Goal: Task Accomplishment & Management: Use online tool/utility

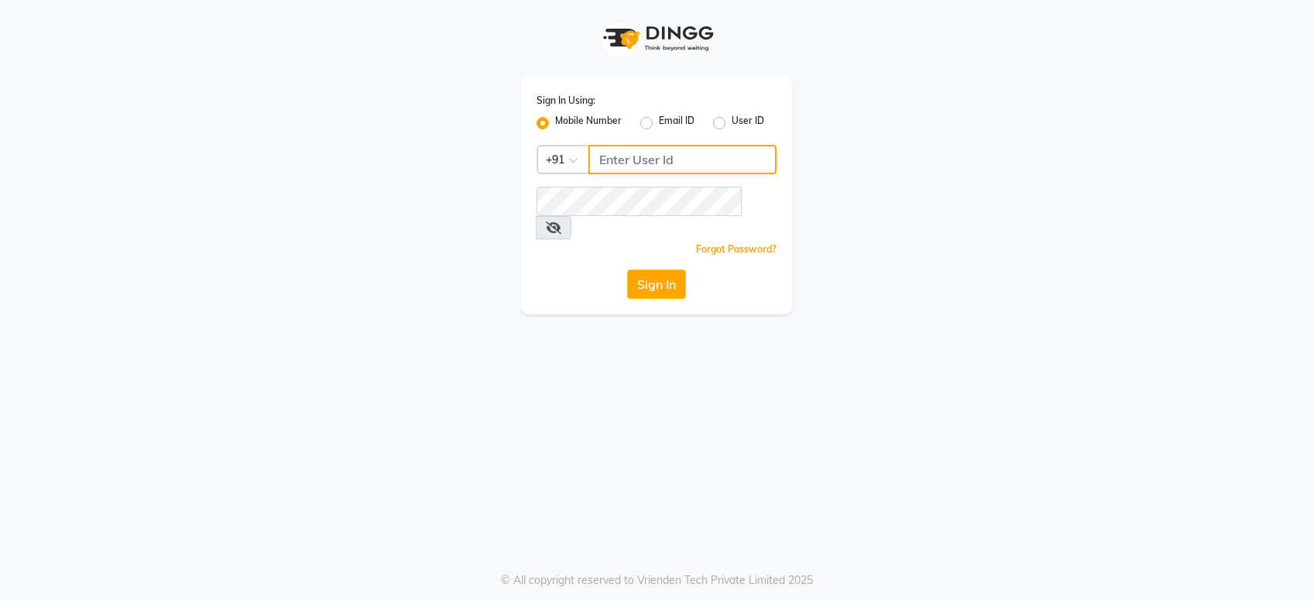
click at [616, 155] on input "Username" at bounding box center [683, 159] width 188 height 29
click at [616, 156] on input "Username" at bounding box center [683, 159] width 188 height 29
type input "9970707948"
click at [641, 270] on button "Sign In" at bounding box center [656, 284] width 59 height 29
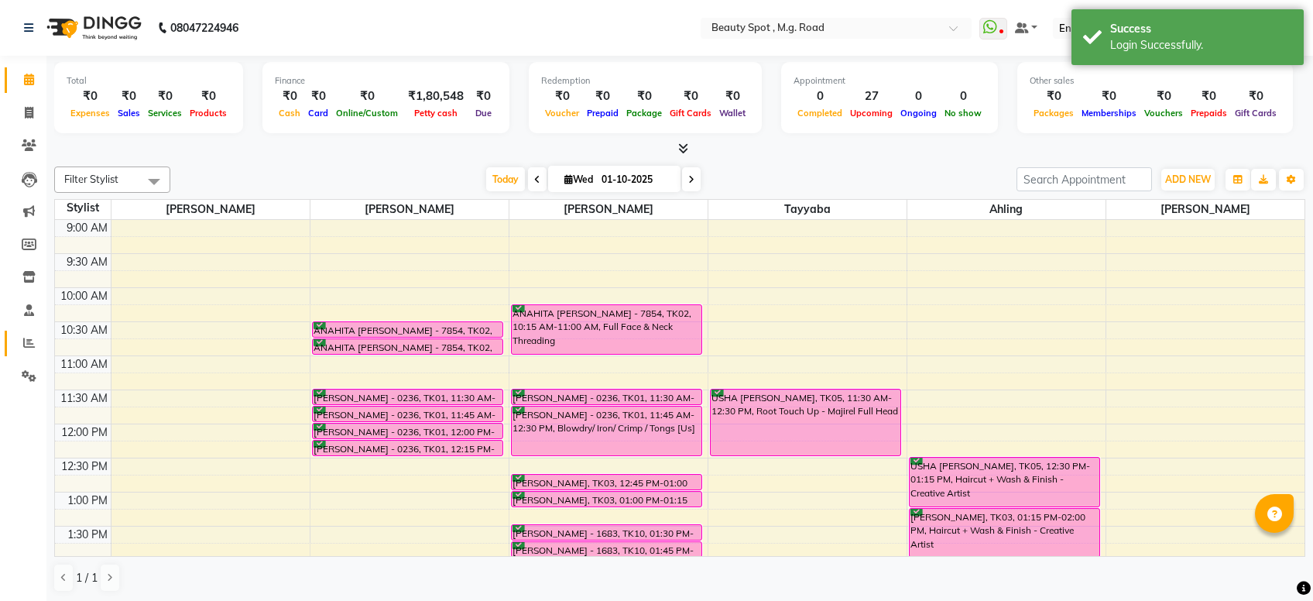
click at [11, 344] on link "Reports" at bounding box center [23, 344] width 37 height 26
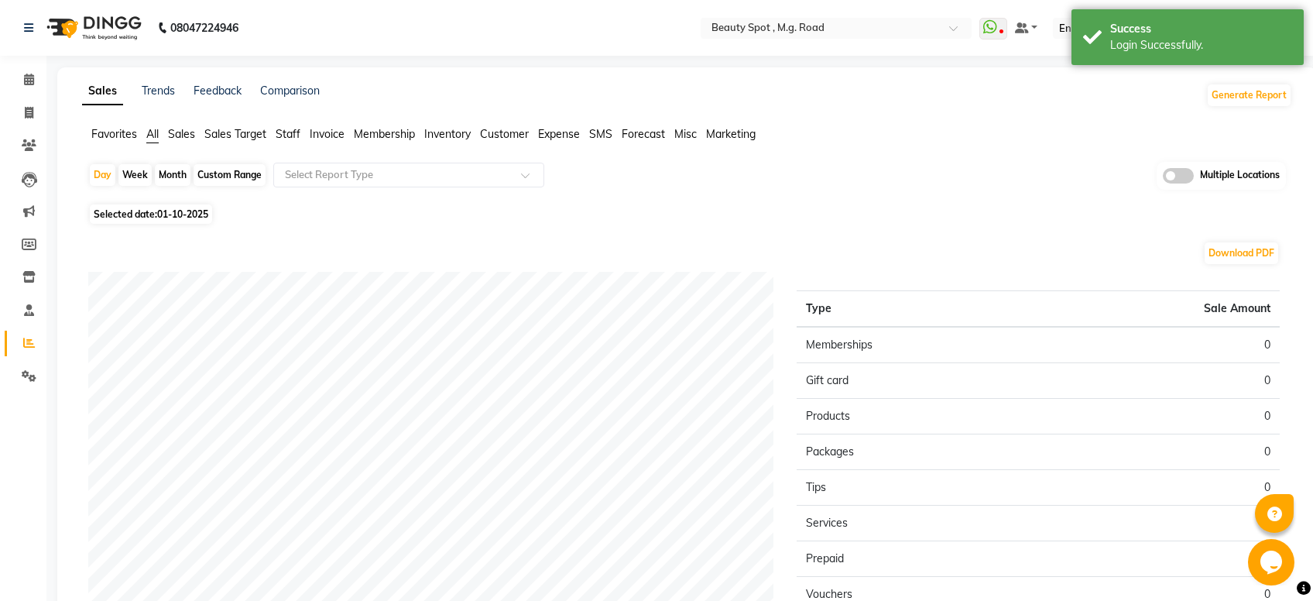
click at [180, 135] on span "Sales" at bounding box center [181, 134] width 27 height 14
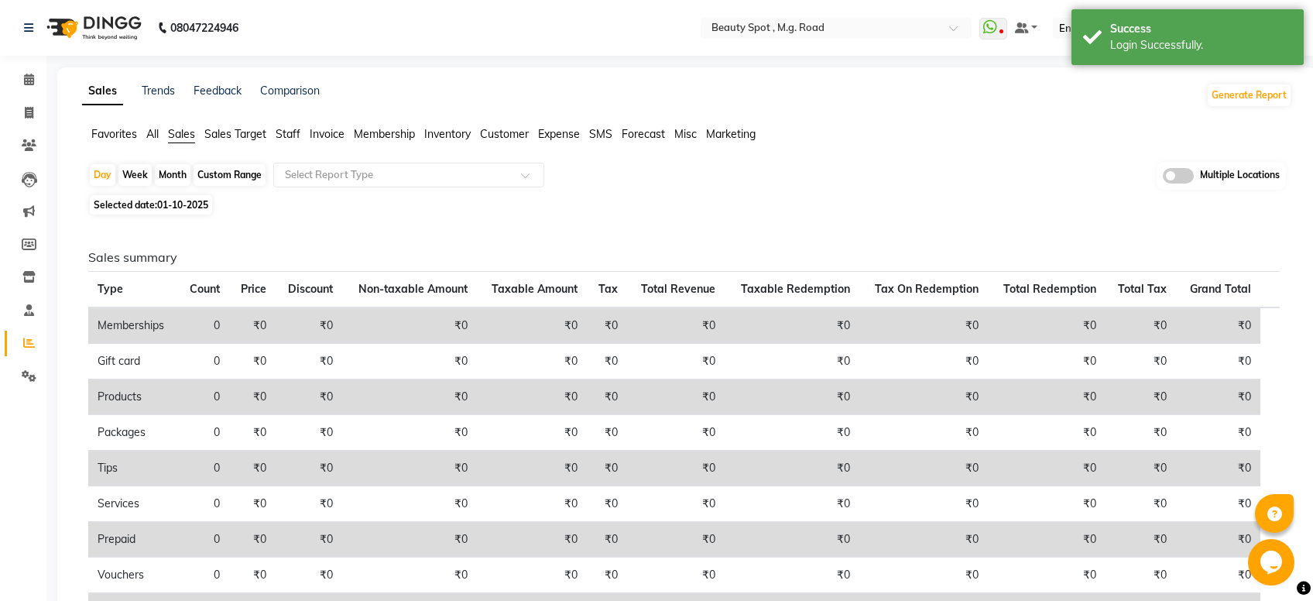
click at [173, 176] on div "Month" at bounding box center [173, 175] width 36 height 22
select select "10"
select select "2025"
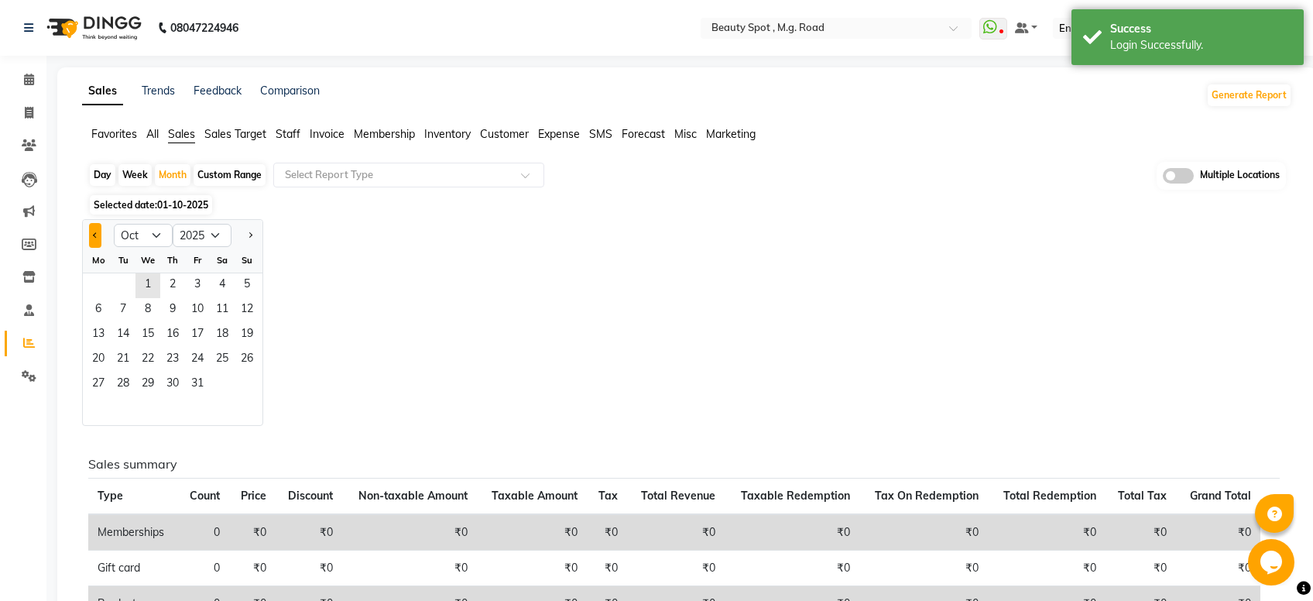
click at [84, 239] on div at bounding box center [98, 235] width 31 height 25
click at [97, 233] on button "Previous month" at bounding box center [95, 235] width 12 height 25
select select "9"
click at [101, 285] on span "1" at bounding box center [98, 285] width 25 height 25
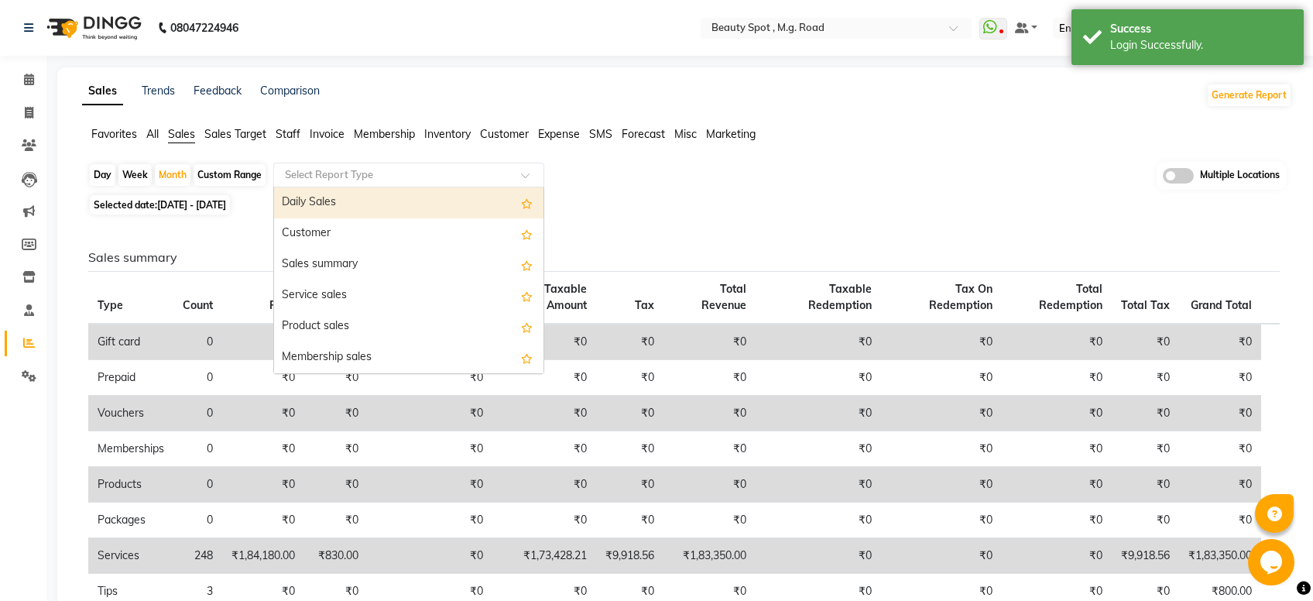
click at [407, 177] on input "text" at bounding box center [393, 174] width 223 height 15
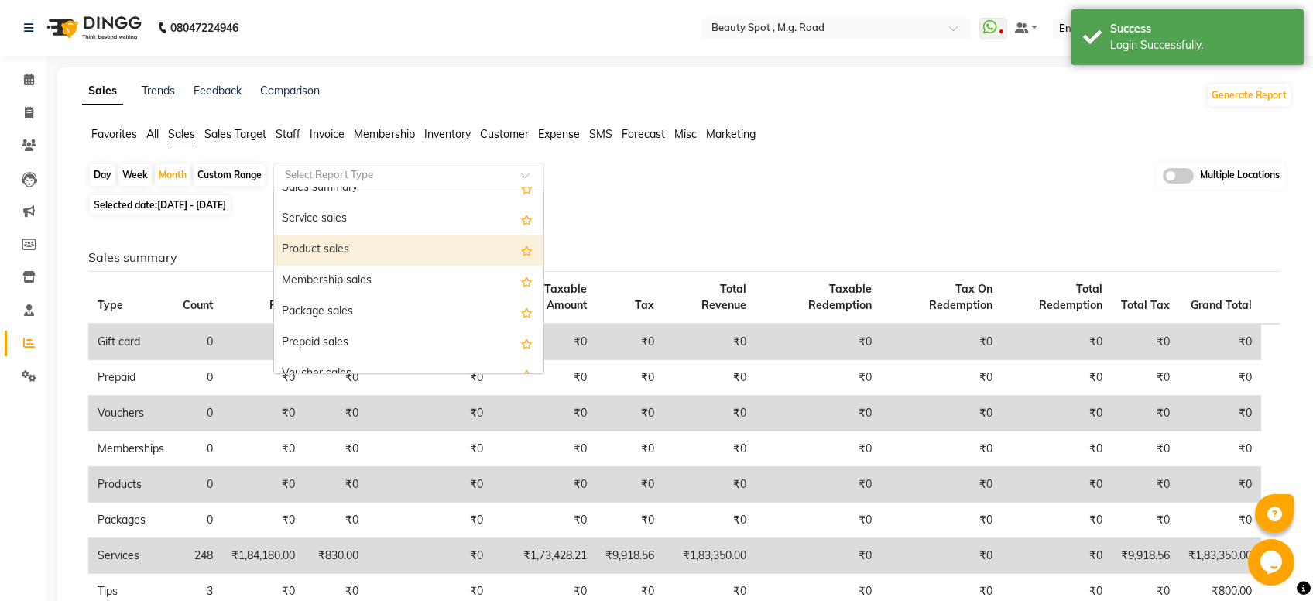
scroll to position [136, 0]
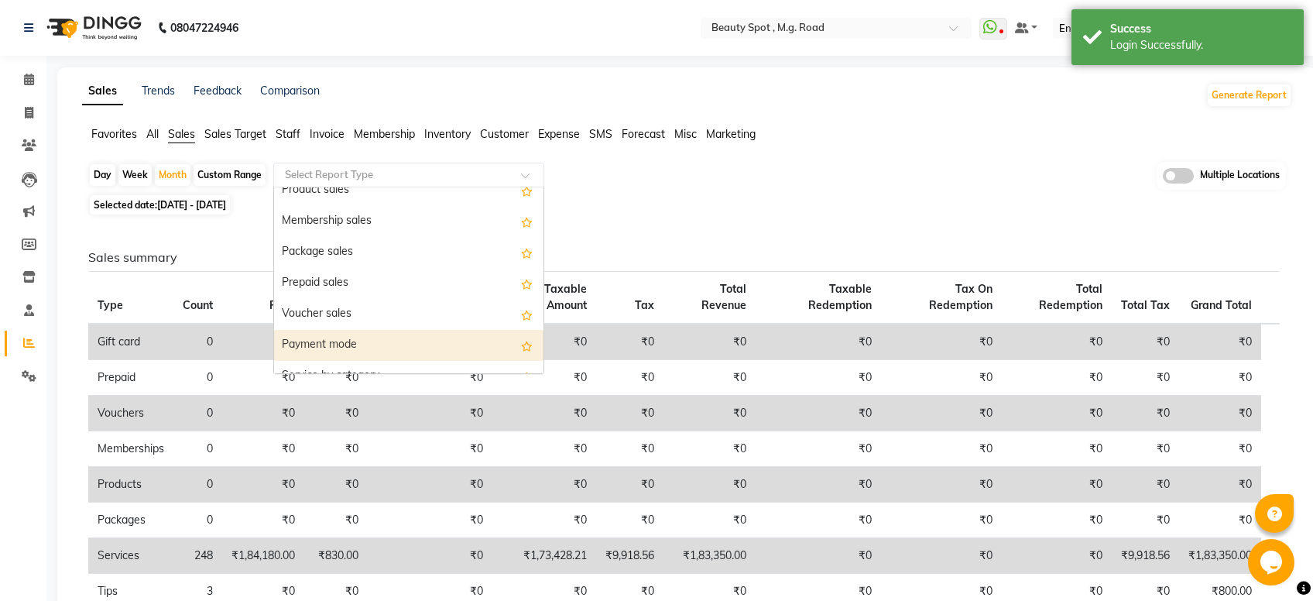
click at [318, 340] on div "Payment mode" at bounding box center [409, 345] width 270 height 31
select select "full_report"
select select "csv"
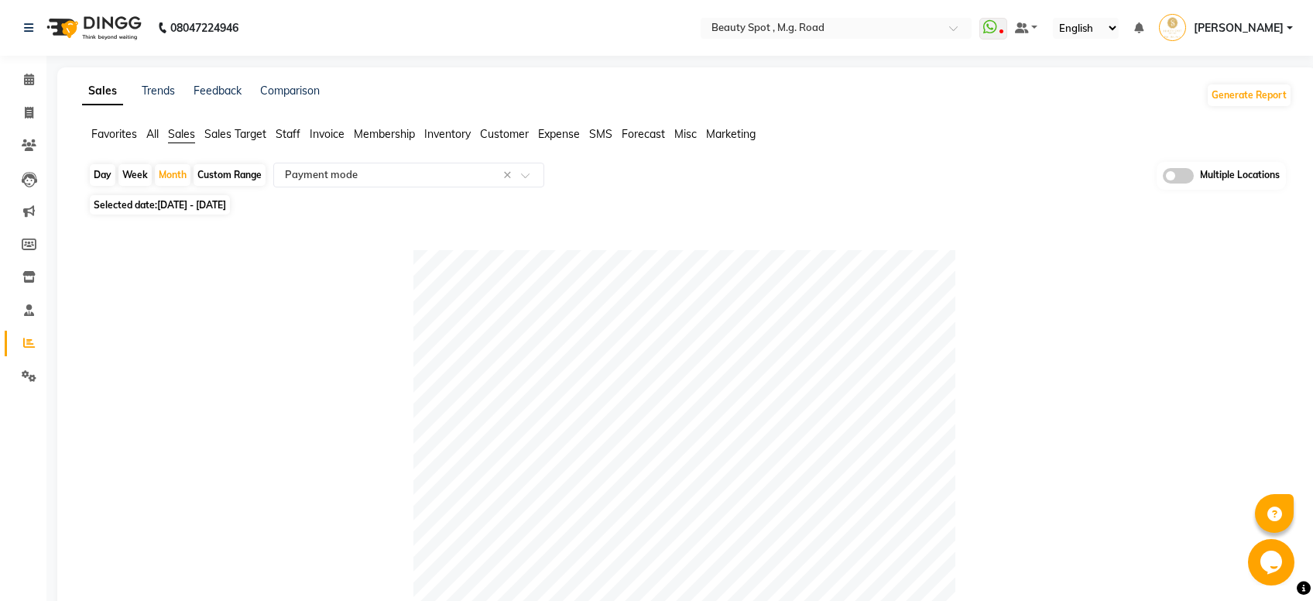
click at [1180, 174] on span at bounding box center [1178, 175] width 31 height 15
click at [1179, 178] on span at bounding box center [1178, 175] width 31 height 15
click at [1163, 178] on input "checkbox" at bounding box center [1163, 178] width 0 height 0
click at [718, 189] on span "Beauty Spot , M.G. Road x" at bounding box center [702, 176] width 276 height 26
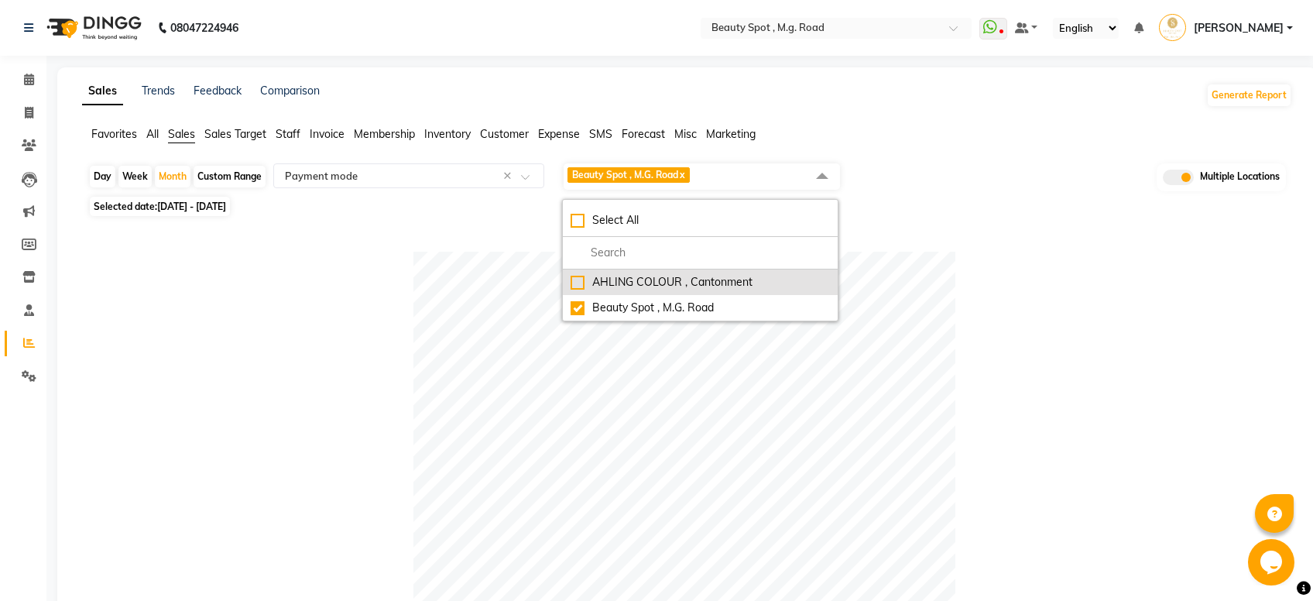
click at [575, 276] on div "AHLING COLOUR , Cantonment" at bounding box center [700, 282] width 259 height 16
checkbox input "true"
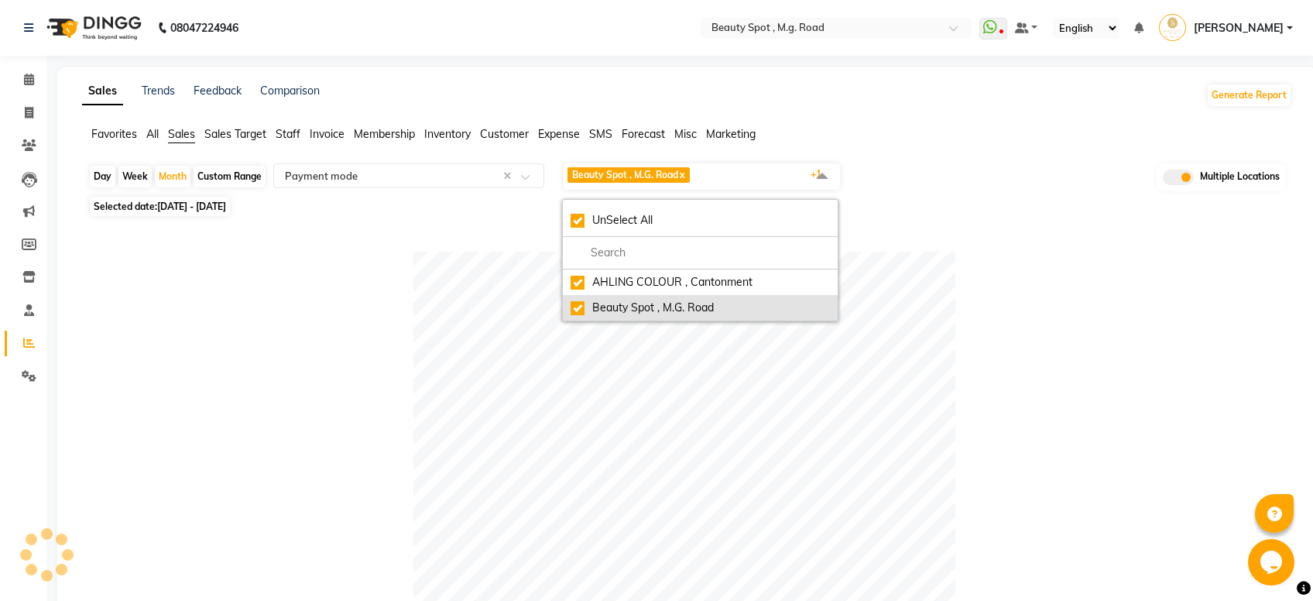
click at [577, 302] on div "Beauty Spot , M.G. Road" at bounding box center [700, 308] width 259 height 16
checkbox input "false"
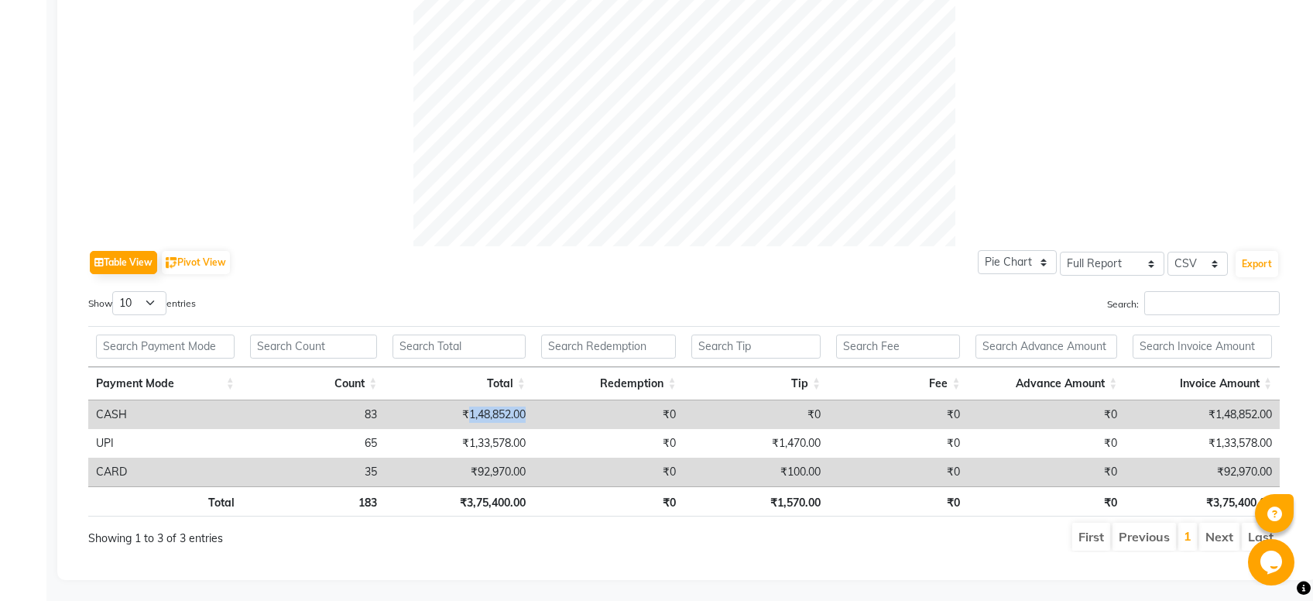
drag, startPoint x: 467, startPoint y: 410, endPoint x: 527, endPoint y: 415, distance: 59.8
click at [527, 415] on td "₹1,48,852.00" at bounding box center [459, 414] width 149 height 29
copy td "1,48,852.00"
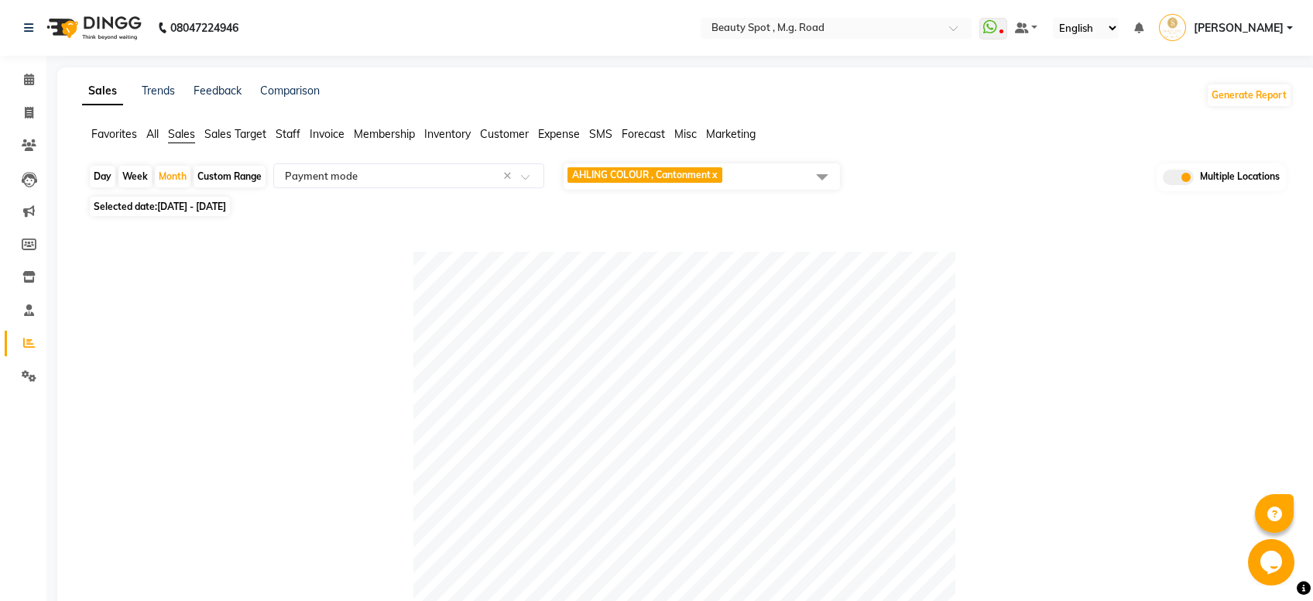
click at [215, 208] on span "[DATE] - [DATE]" at bounding box center [191, 207] width 69 height 12
select select "9"
select select "2025"
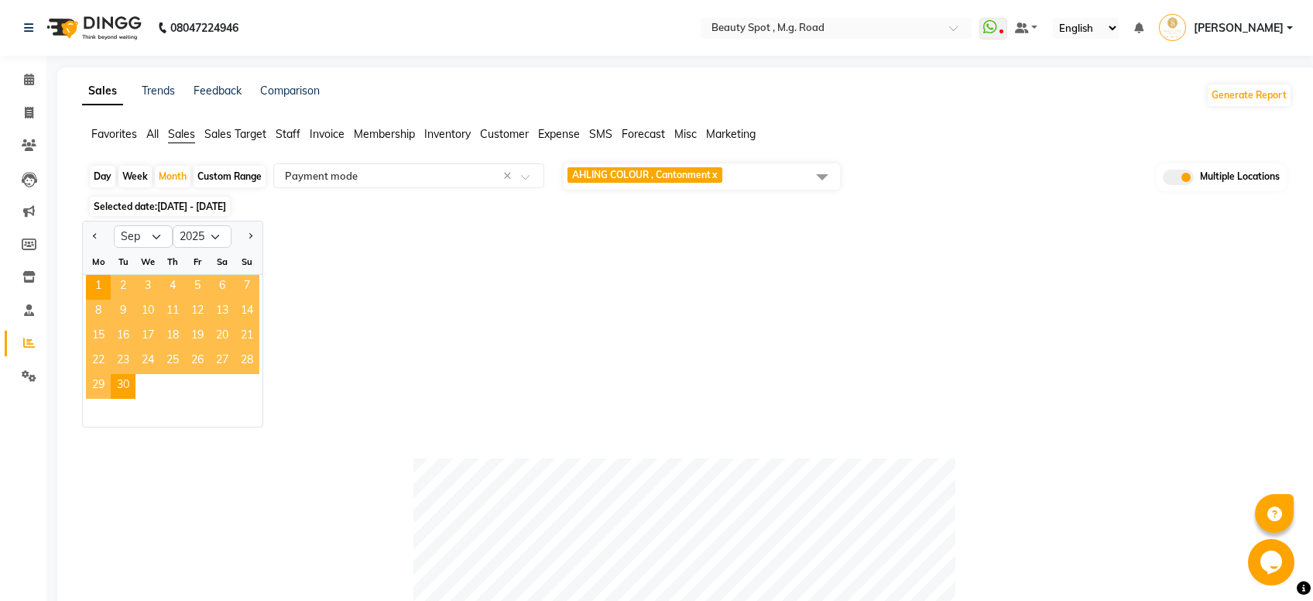
click at [791, 174] on span "AHLING COLOUR , Cantonment x" at bounding box center [702, 176] width 276 height 26
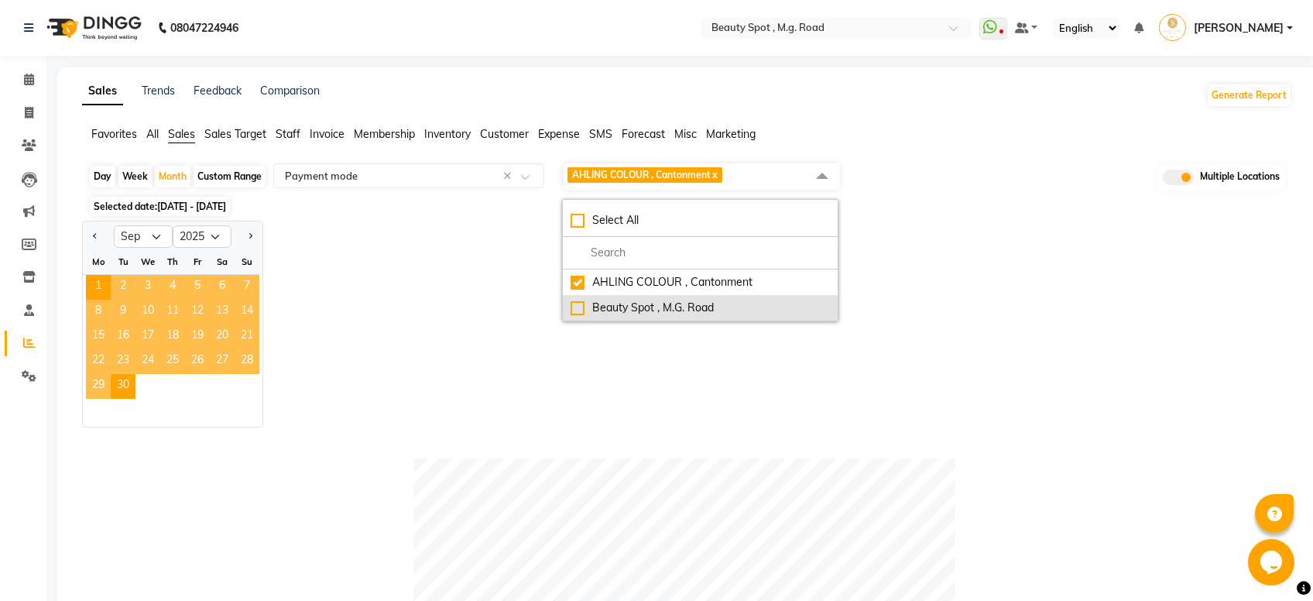
click at [575, 305] on div "Beauty Spot , M.G. Road" at bounding box center [700, 308] width 259 height 16
checkbox input "true"
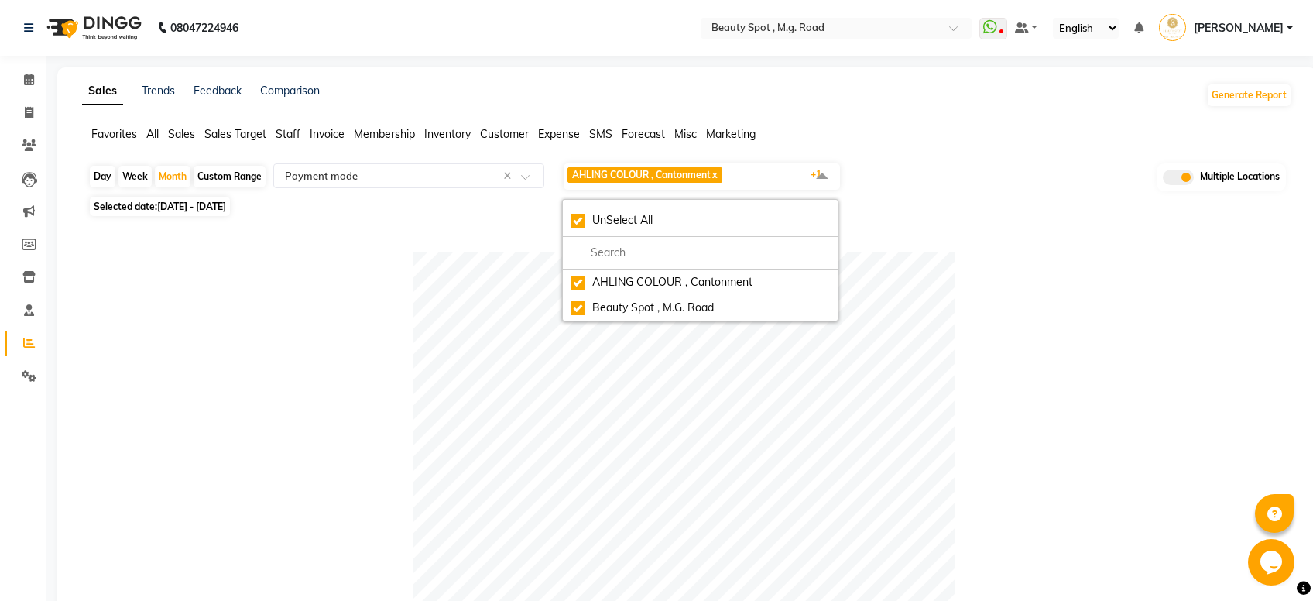
scroll to position [548, 0]
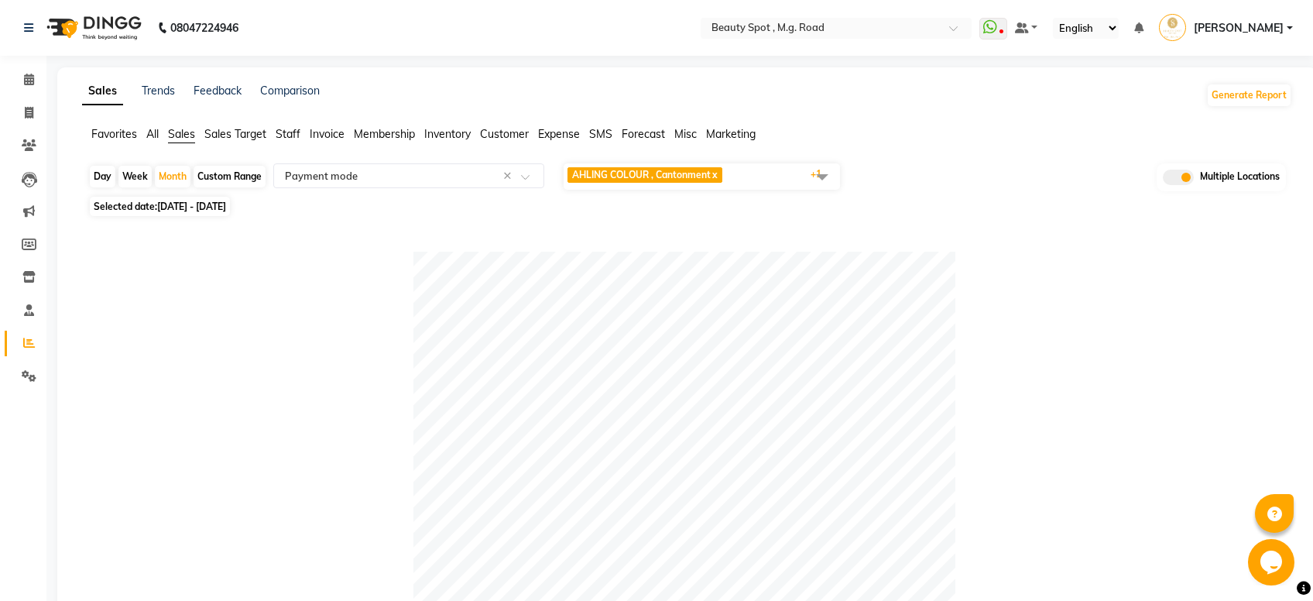
click at [726, 177] on span "AHLING COLOUR , Cantonment x" at bounding box center [647, 176] width 158 height 19
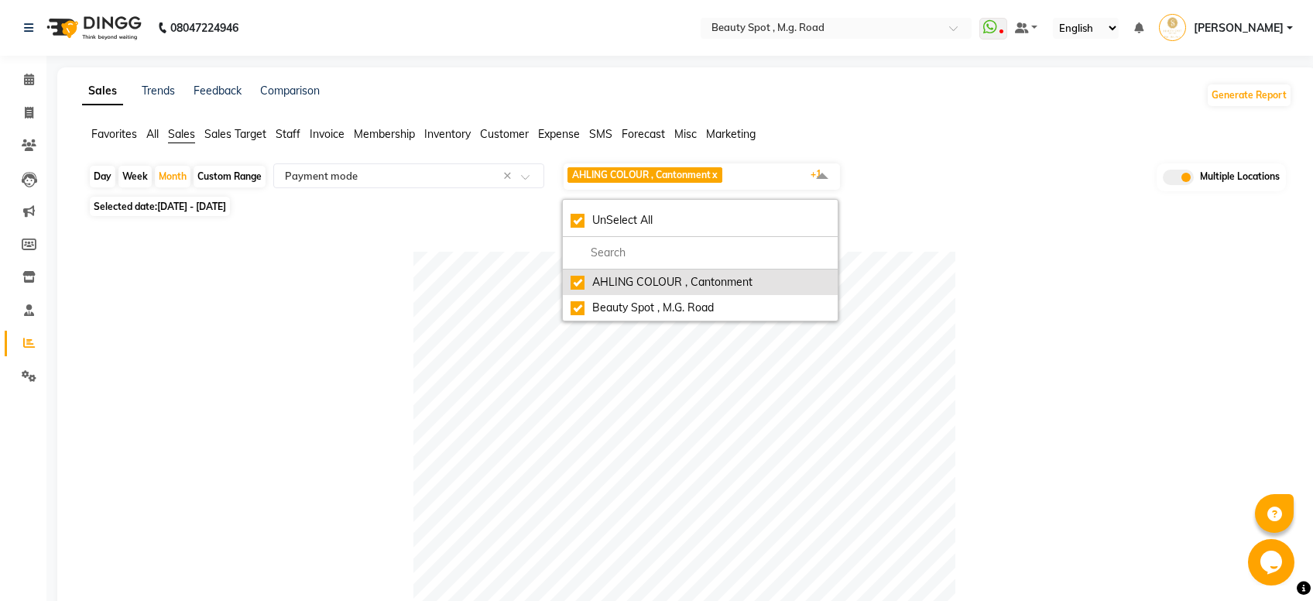
click at [575, 283] on div "AHLING COLOUR , Cantonment" at bounding box center [700, 282] width 259 height 16
checkbox input "false"
click at [584, 279] on div "AHLING COLOUR , Cantonment" at bounding box center [700, 282] width 259 height 16
checkbox input "true"
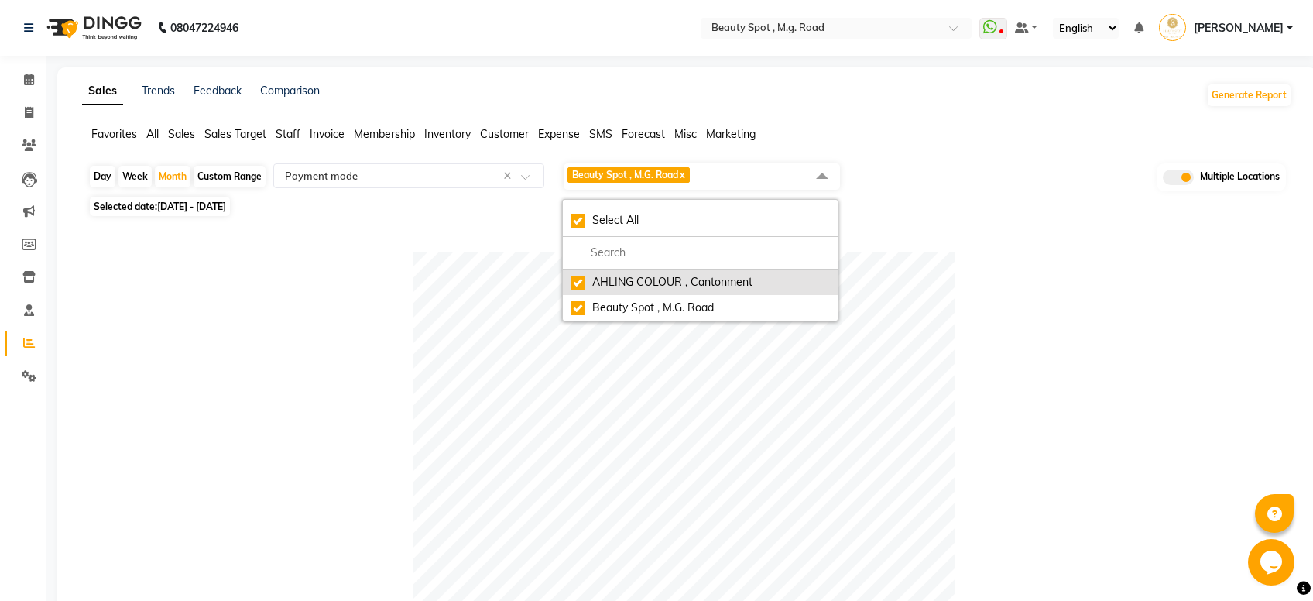
checkbox input "true"
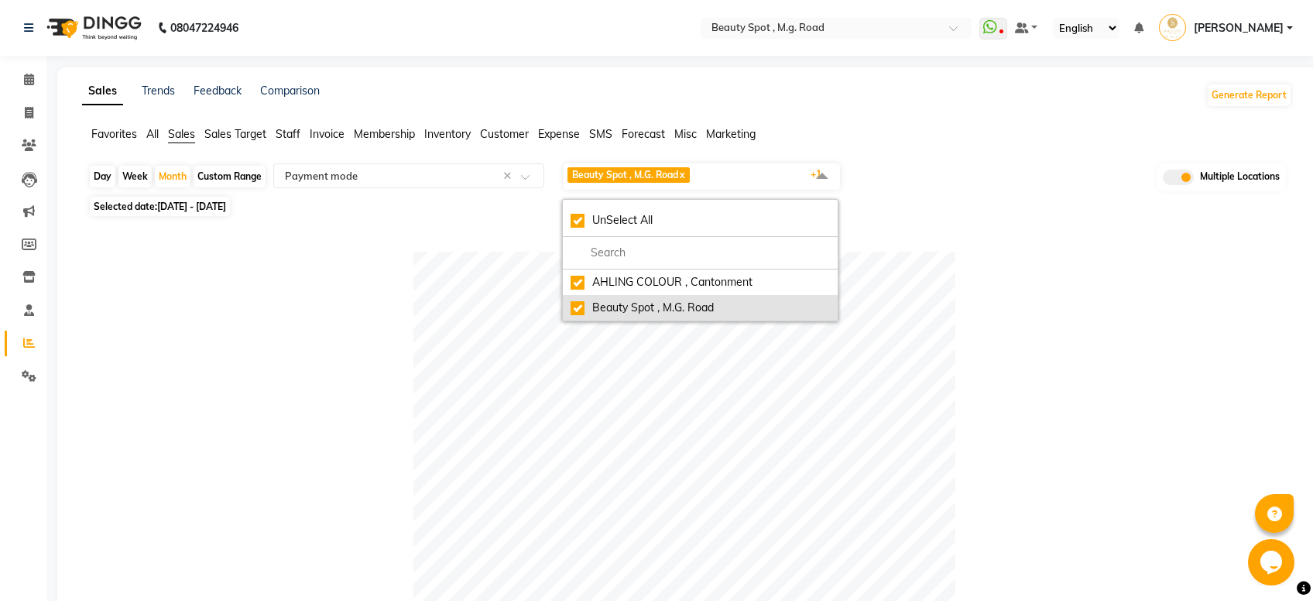
click at [575, 304] on div "Beauty Spot , M.G. Road" at bounding box center [700, 308] width 259 height 16
checkbox input "false"
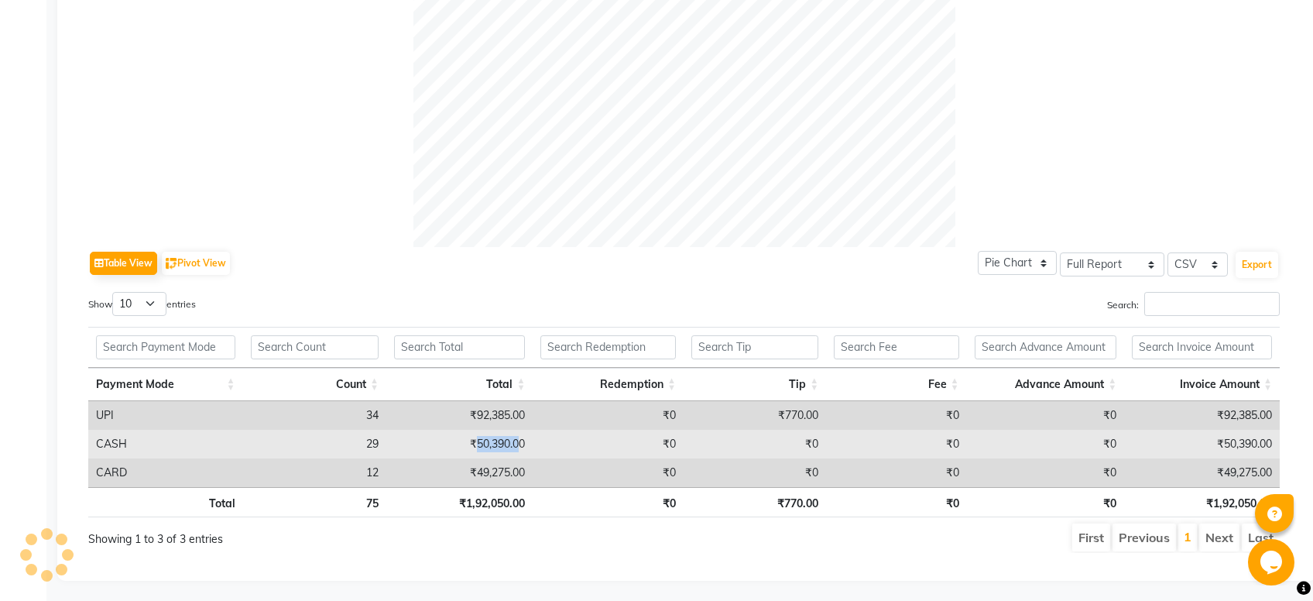
drag, startPoint x: 475, startPoint y: 443, endPoint x: 517, endPoint y: 442, distance: 41.1
click at [517, 442] on td "₹50,390.00" at bounding box center [459, 444] width 147 height 29
